Goal: Task Accomplishment & Management: Use online tool/utility

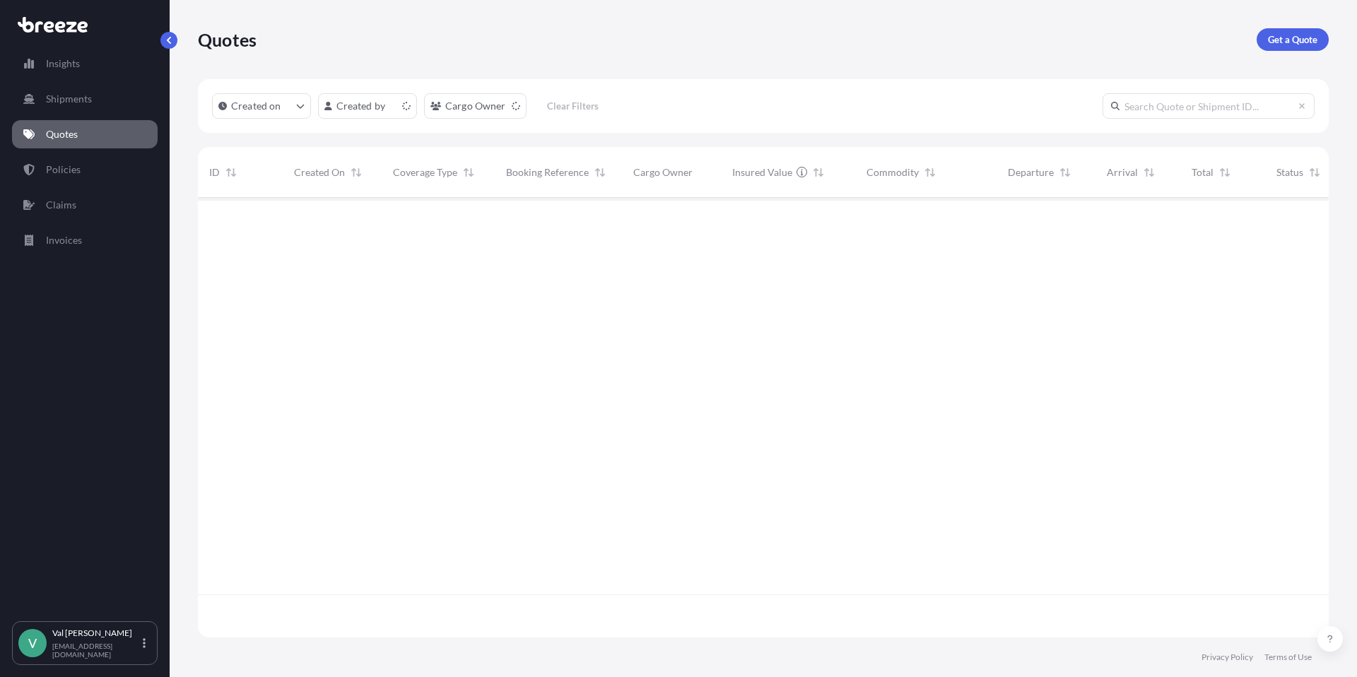
scroll to position [437, 1120]
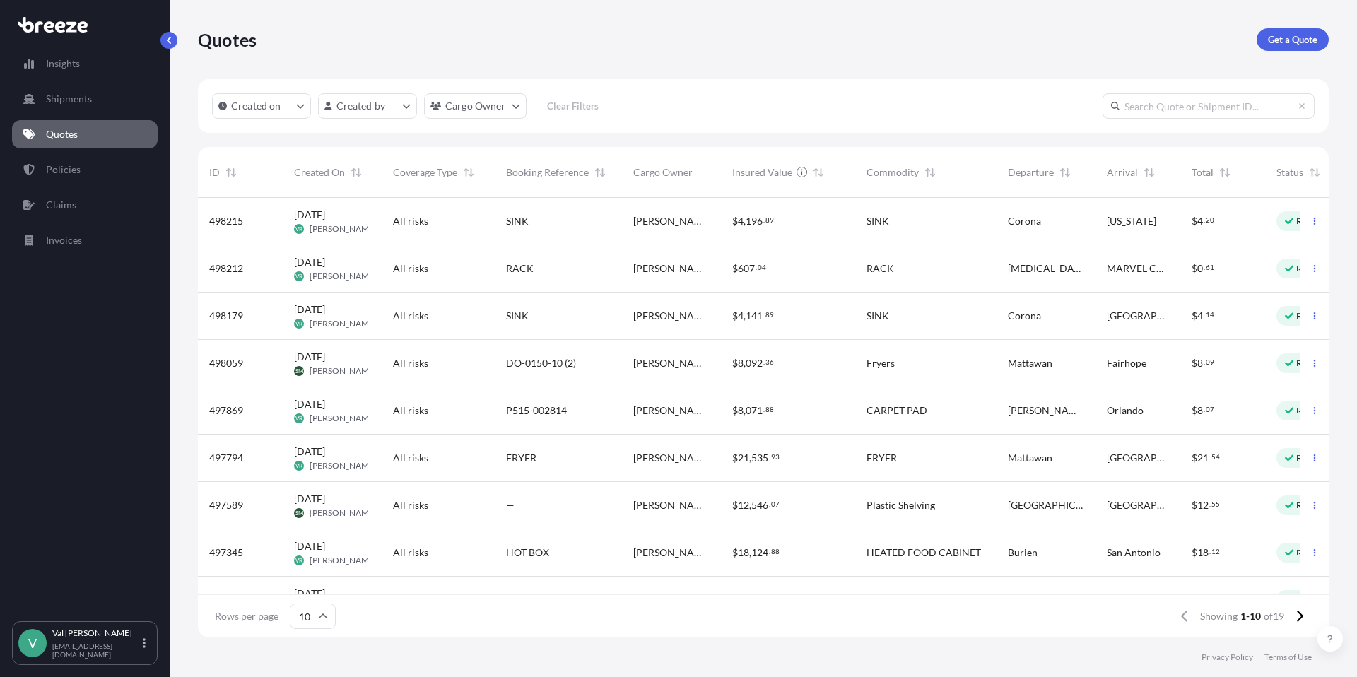
click at [671, 216] on span "[PERSON_NAME] Logistics" at bounding box center [671, 221] width 76 height 14
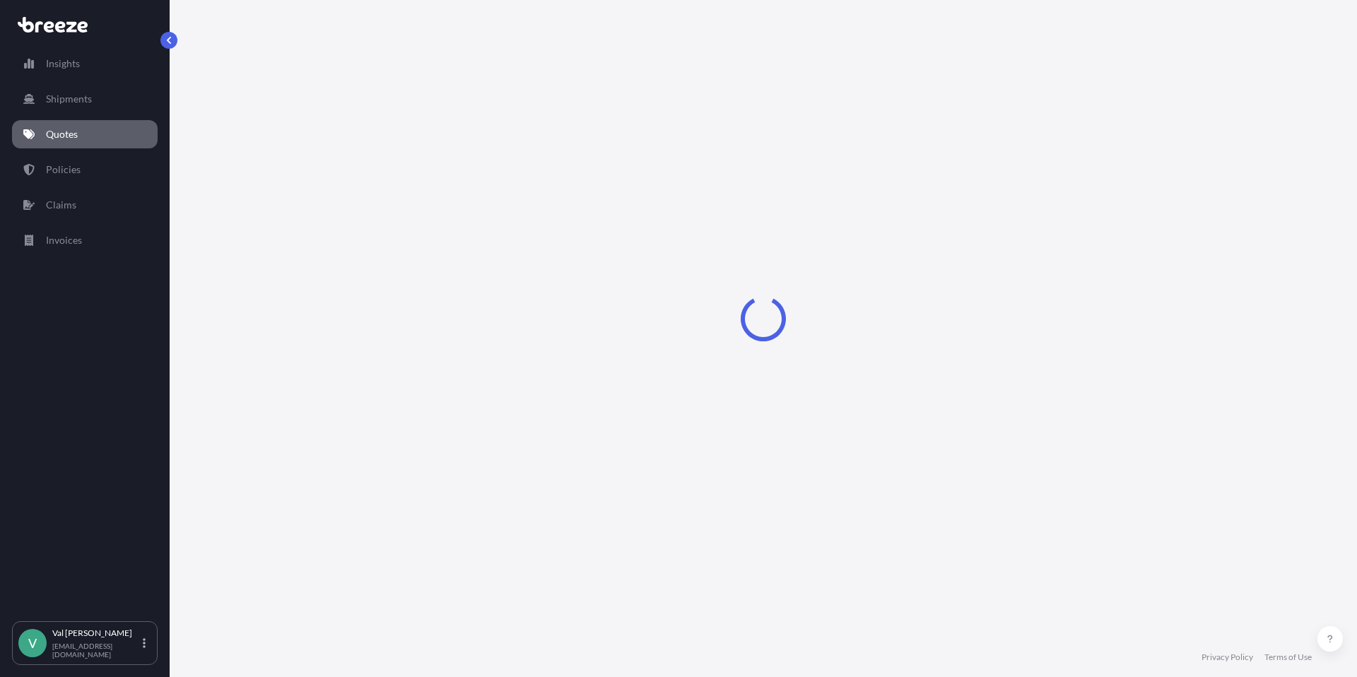
select select "Road"
select select "1"
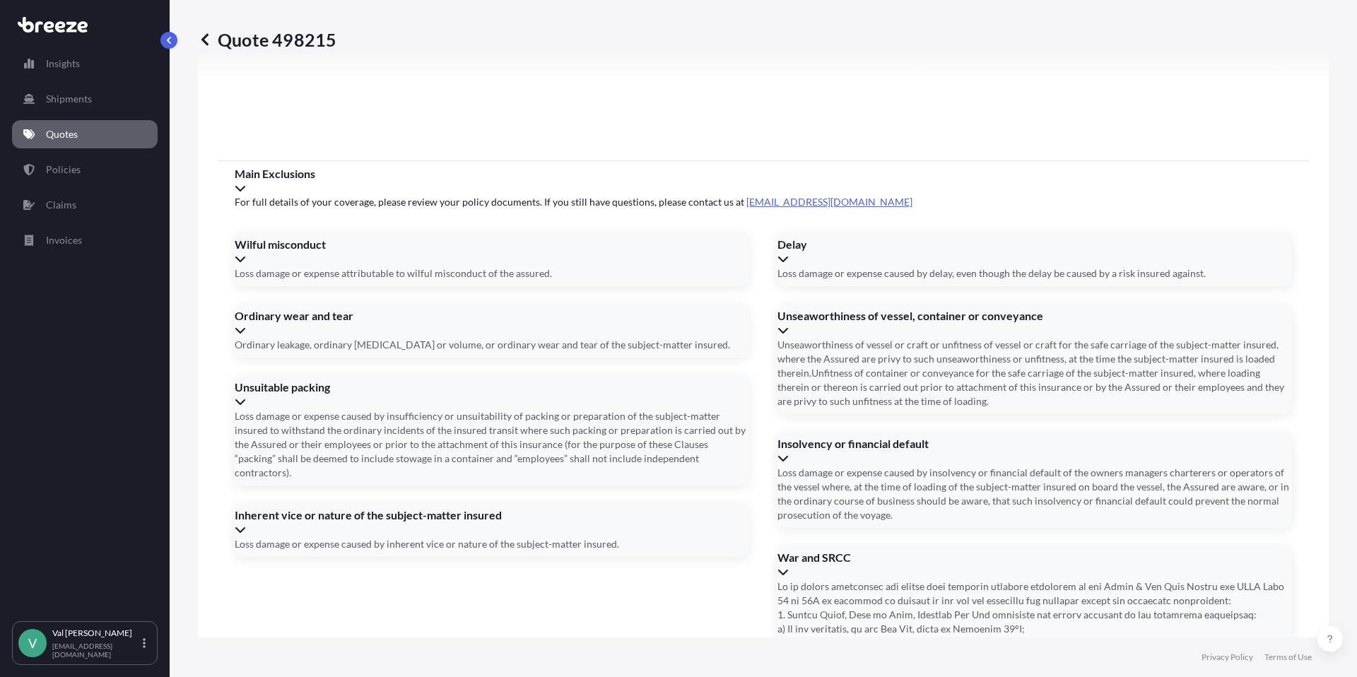
scroll to position [1791, 0]
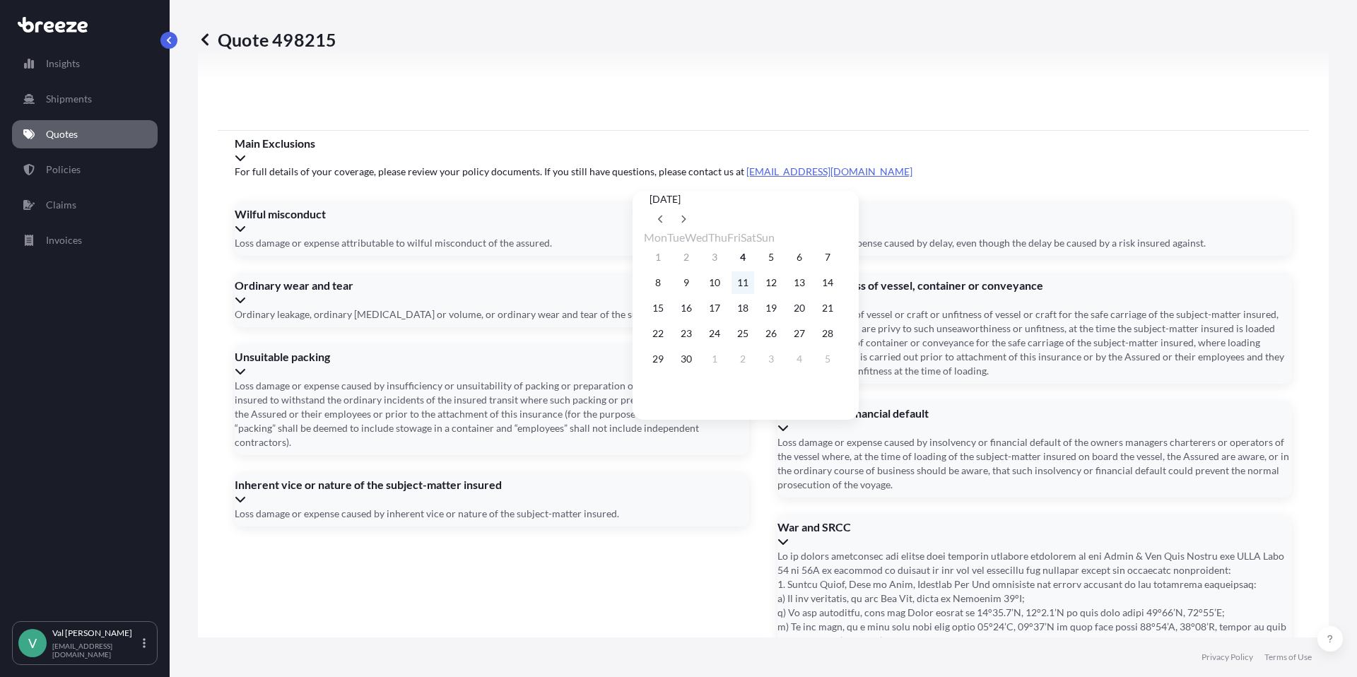
click at [754, 283] on button "11" at bounding box center [743, 282] width 23 height 23
type input "[DATE]"
